Goal: Download file/media

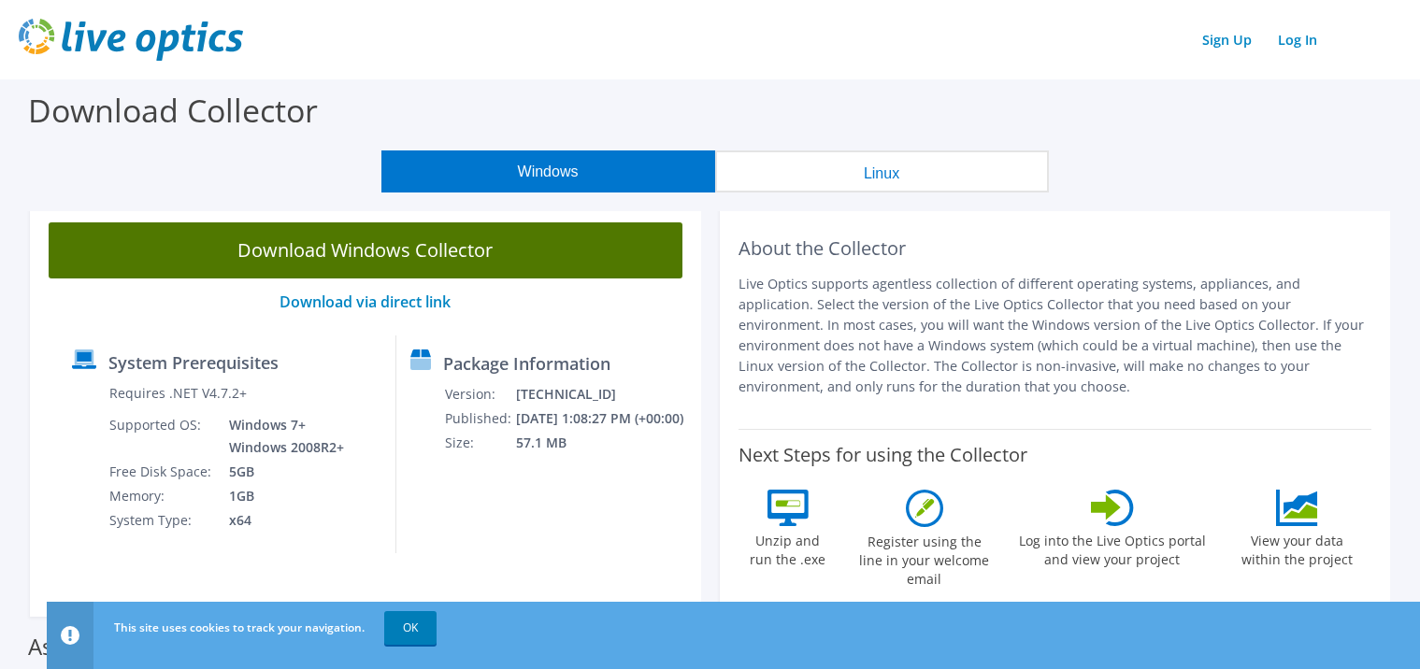
click at [369, 251] on link "Download Windows Collector" at bounding box center [366, 251] width 634 height 56
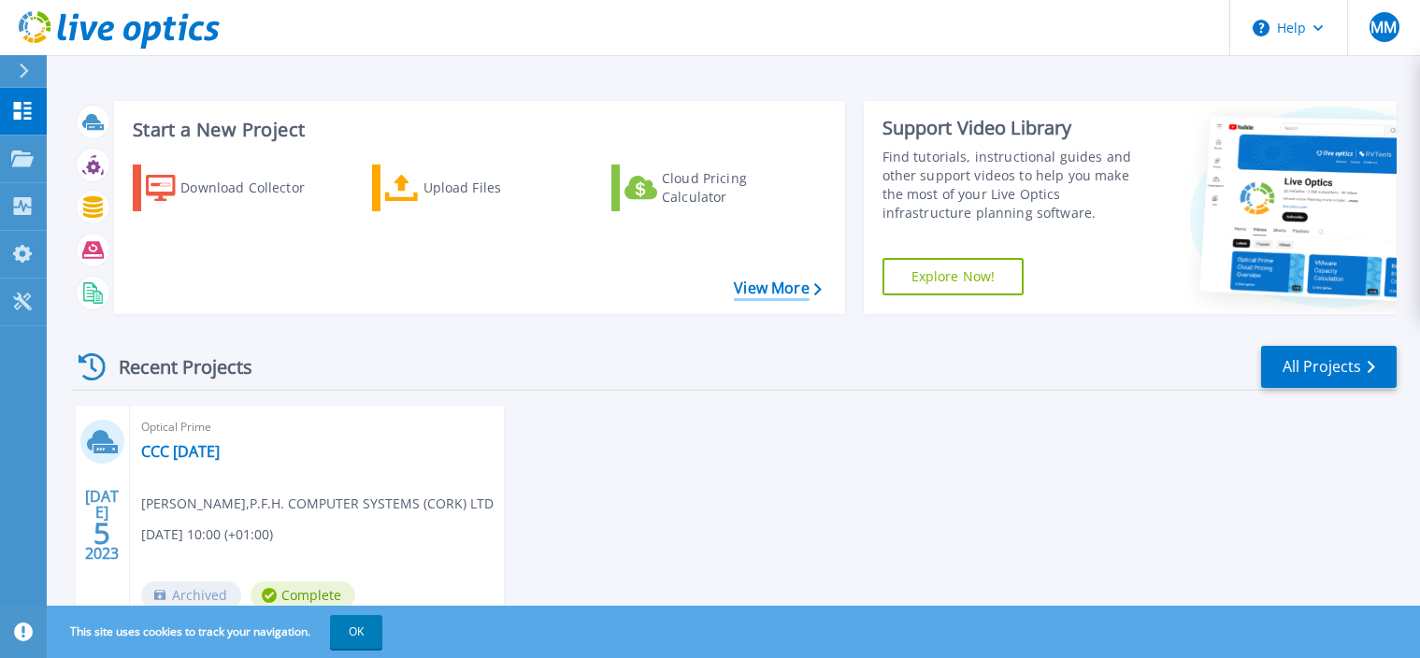
click at [759, 290] on link "View More" at bounding box center [777, 289] width 87 height 18
